Goal: Information Seeking & Learning: Find specific page/section

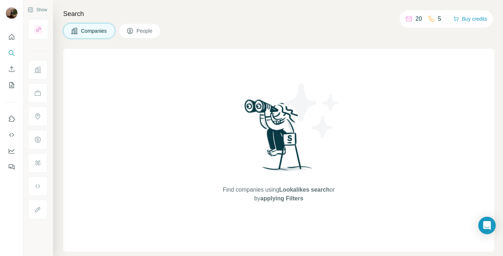
click at [135, 30] on button "People" at bounding box center [140, 30] width 42 height 15
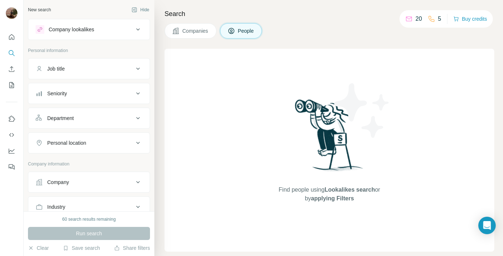
click at [85, 76] on button "Job title" at bounding box center [88, 68] width 121 height 17
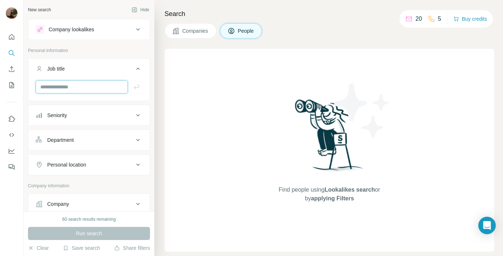
click at [81, 91] on input "text" at bounding box center [82, 86] width 92 height 13
type input "**********"
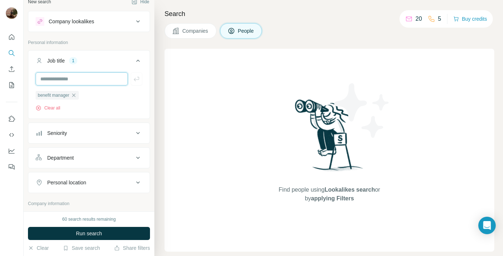
scroll to position [17, 0]
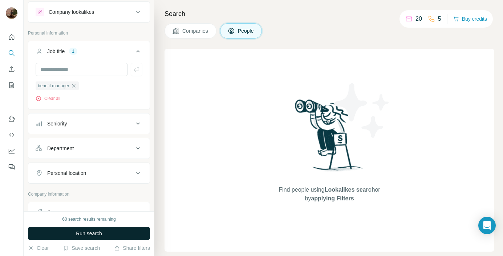
click at [92, 235] on span "Run search" at bounding box center [89, 232] width 26 height 7
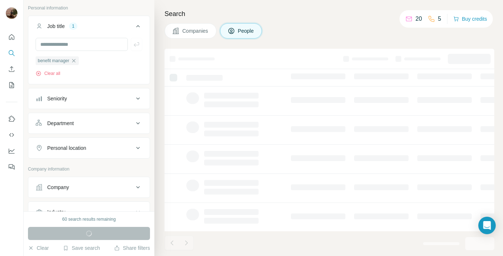
scroll to position [73, 0]
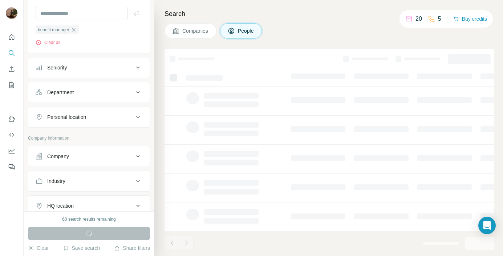
click at [99, 155] on div "Company" at bounding box center [85, 156] width 98 height 7
click at [94, 180] on div "Industry" at bounding box center [85, 180] width 98 height 7
click at [77, 200] on input at bounding box center [85, 199] width 90 height 8
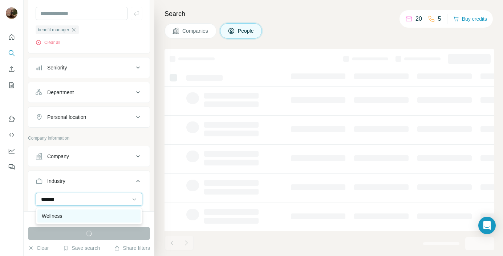
type input "*******"
click at [76, 215] on div "Wellness" at bounding box center [89, 215] width 94 height 7
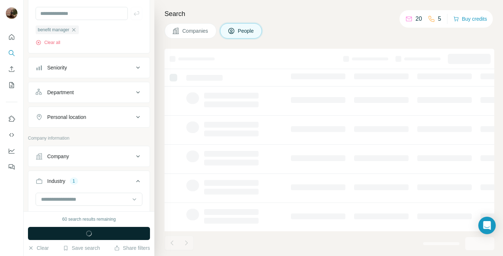
click at [81, 233] on span "button" at bounding box center [89, 232] width 26 height 7
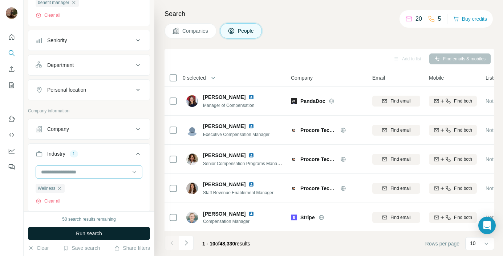
scroll to position [103, 0]
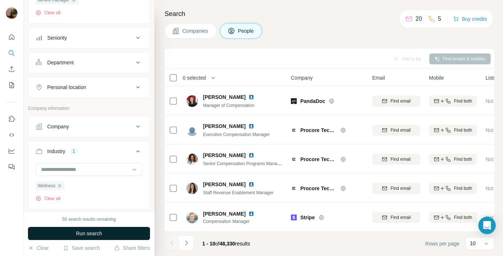
click at [82, 234] on span "Run search" at bounding box center [89, 232] width 26 height 7
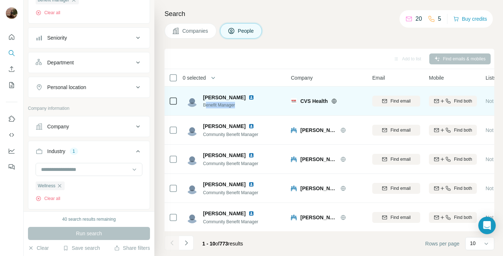
drag, startPoint x: 206, startPoint y: 106, endPoint x: 239, endPoint y: 106, distance: 33.0
click at [239, 106] on span "Benefit Manager" at bounding box center [233, 105] width 60 height 7
click at [215, 106] on span "Benefit Manager" at bounding box center [233, 105] width 60 height 7
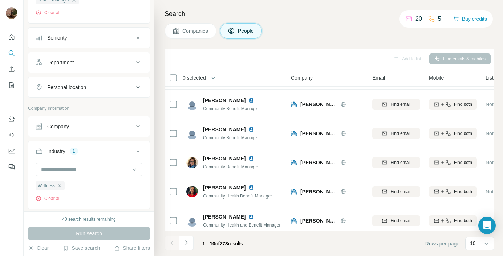
scroll to position [146, 0]
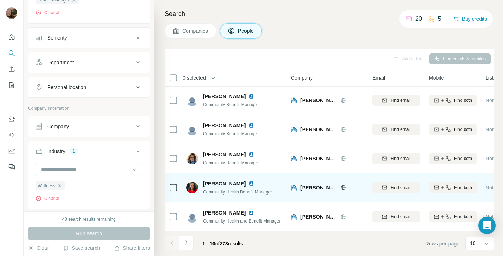
click at [314, 189] on span "[PERSON_NAME] Permanente" at bounding box center [318, 187] width 36 height 7
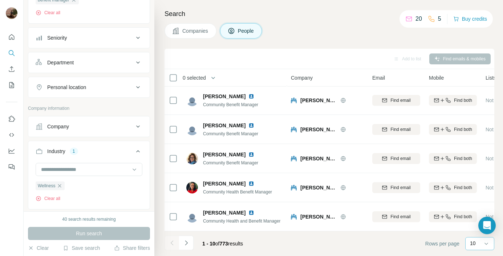
click at [466, 242] on div "10" at bounding box center [479, 243] width 29 height 13
click at [215, 244] on span "1 - 10" at bounding box center [208, 243] width 13 height 6
click at [192, 242] on button "Navigate to next page" at bounding box center [186, 242] width 15 height 15
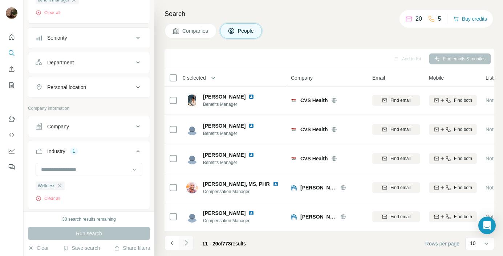
click at [190, 245] on icon "Navigate to next page" at bounding box center [186, 242] width 7 height 7
